Goal: Information Seeking & Learning: Learn about a topic

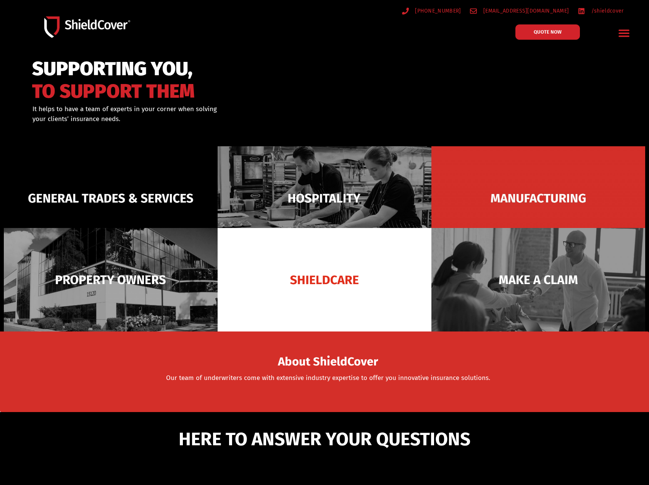
drag, startPoint x: 0, startPoint y: 0, endPoint x: 628, endPoint y: 32, distance: 629.1
click at [628, 32] on icon "Menu Toggle" at bounding box center [624, 33] width 12 height 12
click at [624, 33] on icon "Menu Toggle" at bounding box center [624, 33] width 11 height 7
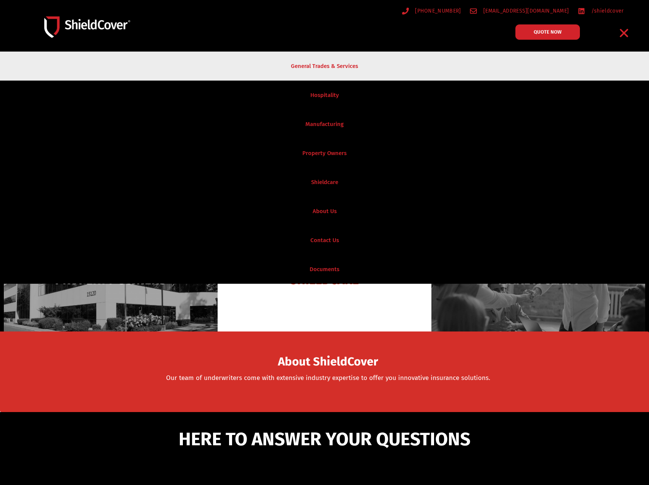
click at [330, 65] on link "General Trades & Services" at bounding box center [324, 66] width 649 height 29
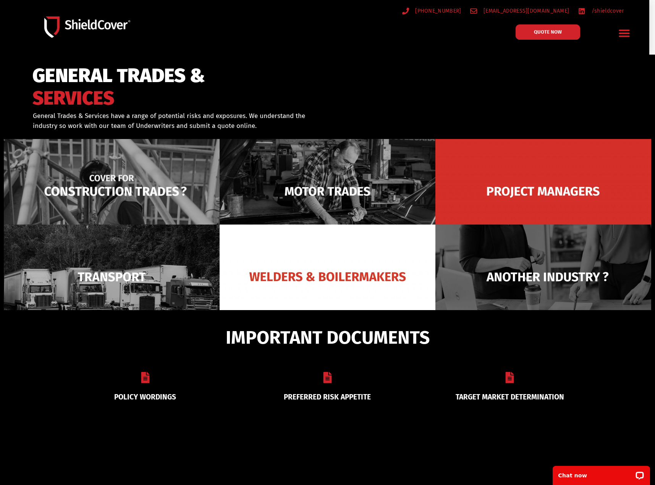
click at [174, 171] on img at bounding box center [112, 191] width 216 height 105
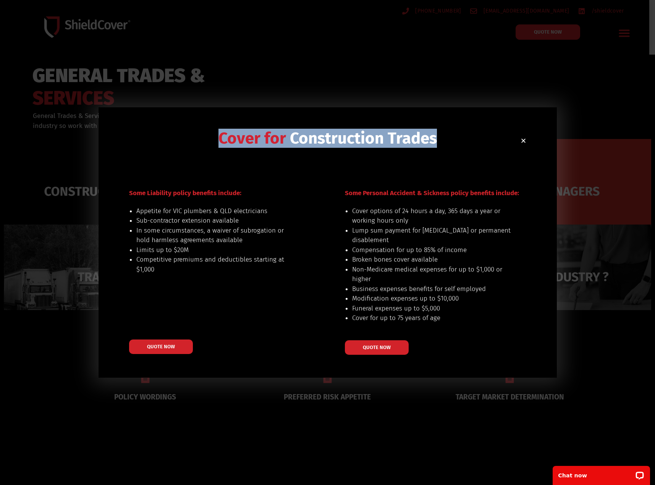
click at [522, 140] on div "Cover for Construction Trades Some Liability policy benefits include: Appetite …" at bounding box center [328, 242] width 458 height 271
click at [522, 140] on use "Close" at bounding box center [523, 141] width 4 height 4
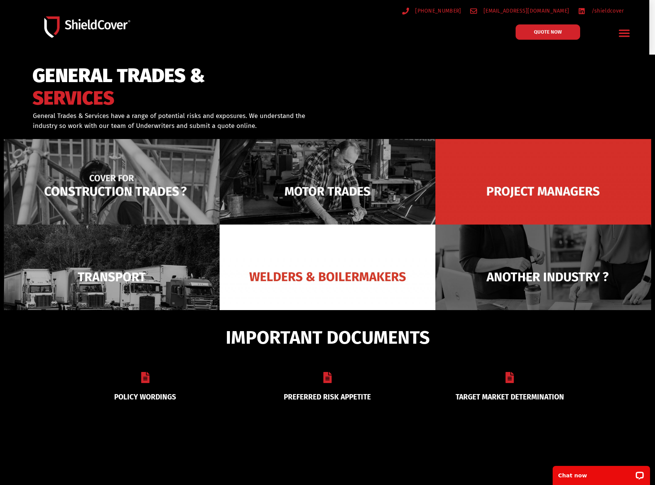
click at [29, 168] on img at bounding box center [112, 191] width 216 height 105
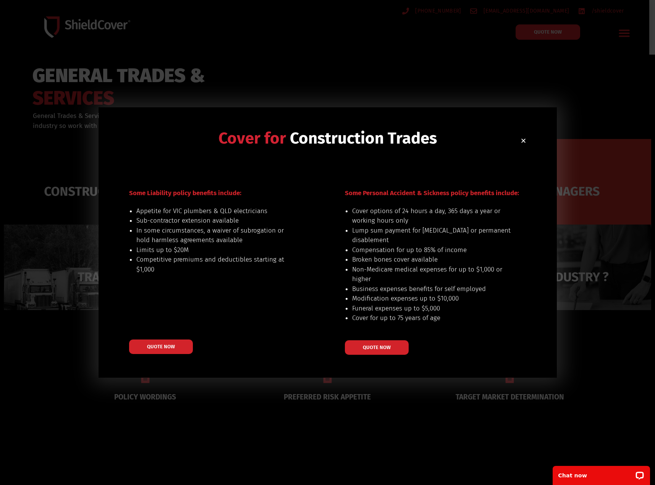
click at [521, 139] on icon "Close" at bounding box center [524, 141] width 6 height 6
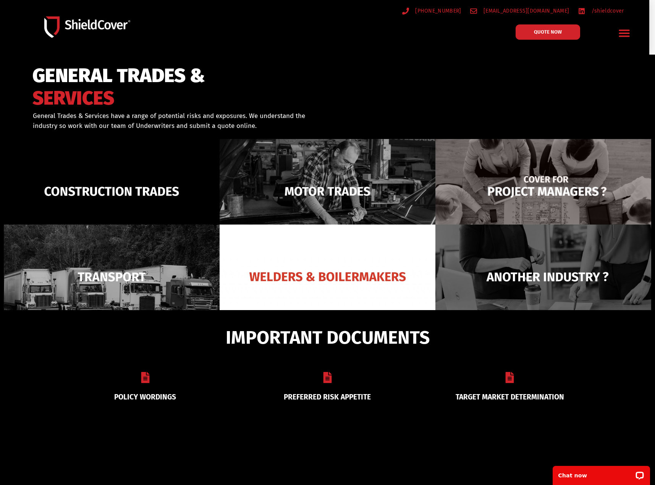
click at [511, 192] on img at bounding box center [543, 191] width 216 height 105
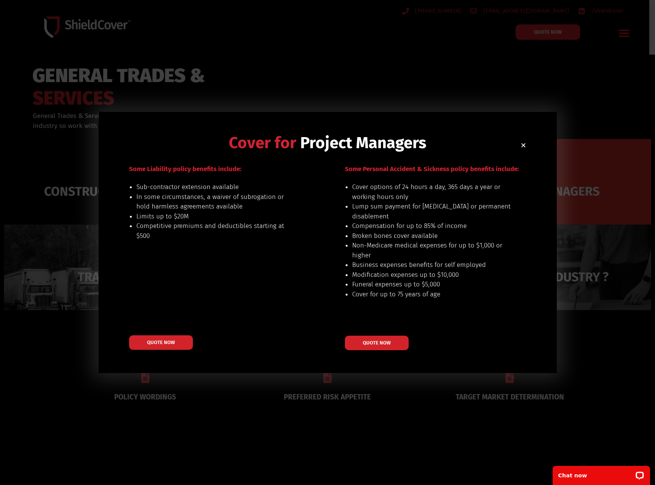
click at [521, 144] on icon "Close" at bounding box center [524, 145] width 6 height 6
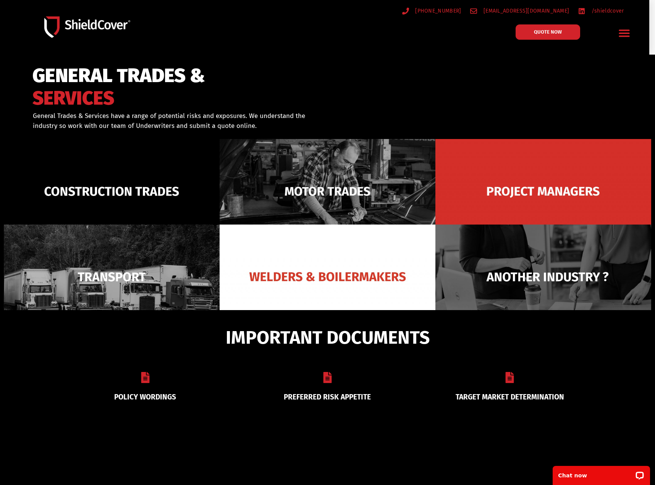
click at [622, 32] on icon "Menu Toggle" at bounding box center [624, 33] width 12 height 12
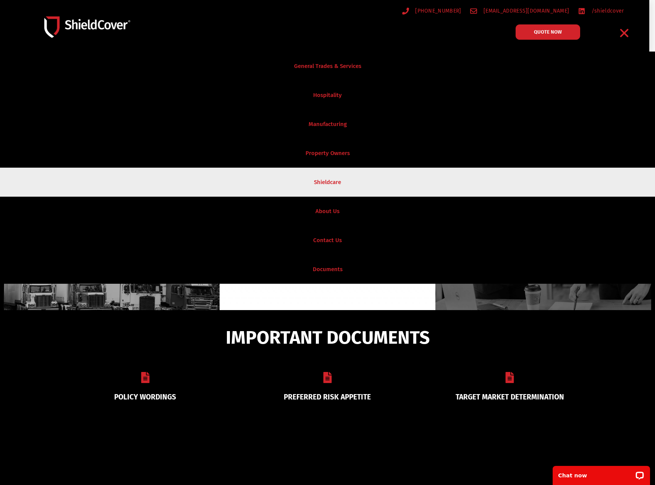
click at [330, 181] on link "Shieldcare" at bounding box center [327, 182] width 655 height 29
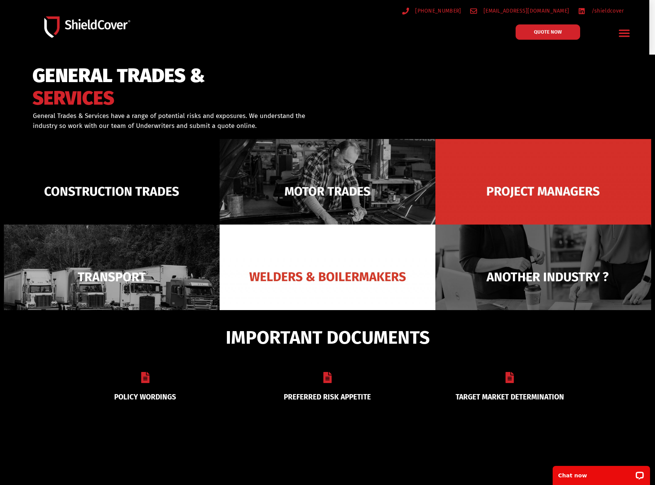
click at [626, 36] on icon "Menu Toggle" at bounding box center [624, 33] width 11 height 7
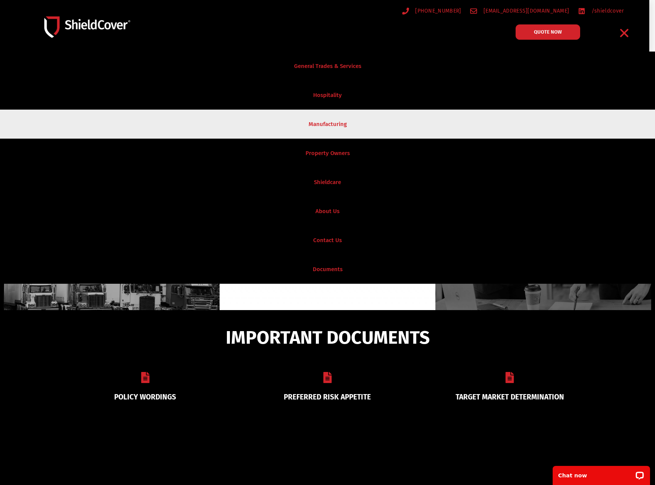
click at [334, 124] on link "Manufacturing" at bounding box center [327, 124] width 655 height 29
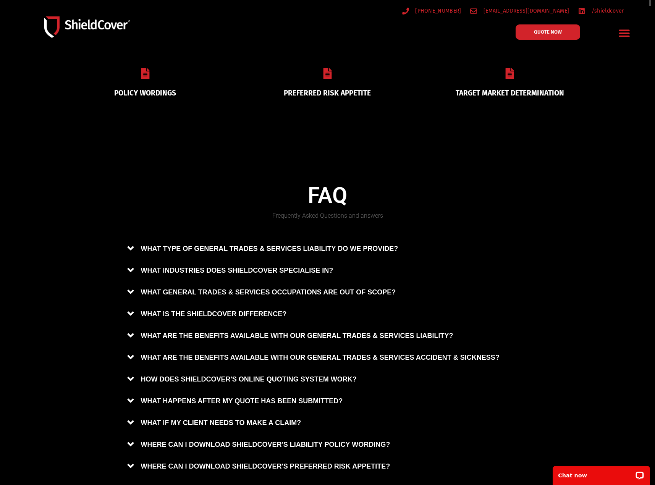
scroll to position [384, 0]
